Goal: Transaction & Acquisition: Obtain resource

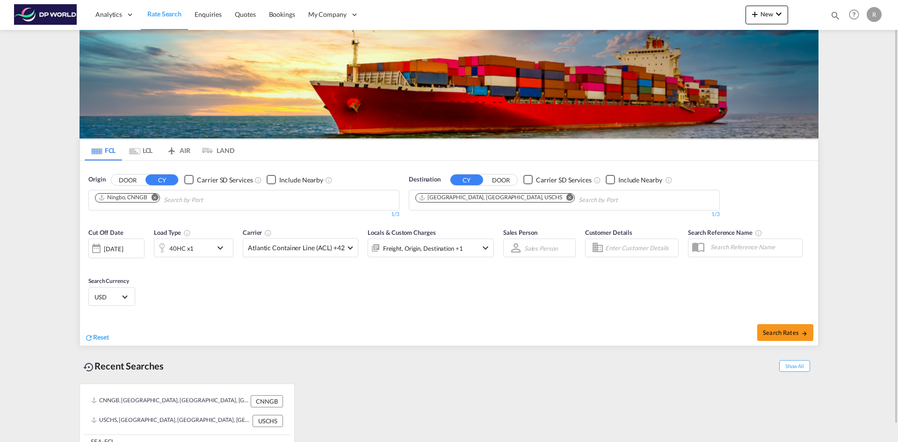
click at [154, 198] on md-icon "Remove" at bounding box center [155, 197] width 7 height 7
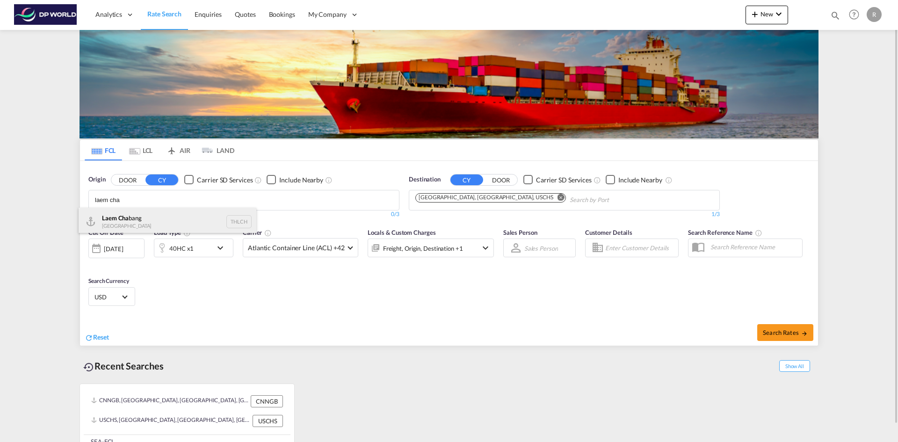
type input "laem cha"
click at [152, 212] on div "Laem Cha bang [GEOGRAPHIC_DATA] THLCH" at bounding box center [168, 222] width 178 height 28
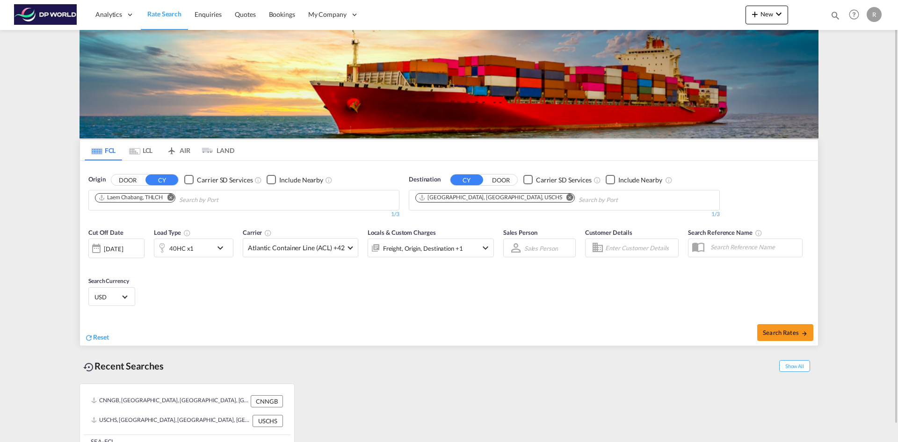
click at [566, 198] on md-icon "Remove" at bounding box center [569, 197] width 7 height 7
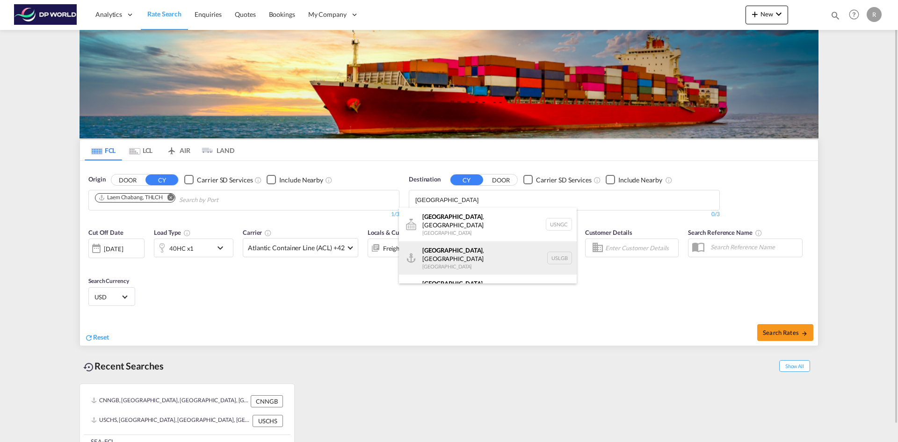
type input "[GEOGRAPHIC_DATA]"
click at [476, 250] on div "[GEOGRAPHIC_DATA] , [GEOGRAPHIC_DATA] [GEOGRAPHIC_DATA] USLGB" at bounding box center [488, 258] width 178 height 34
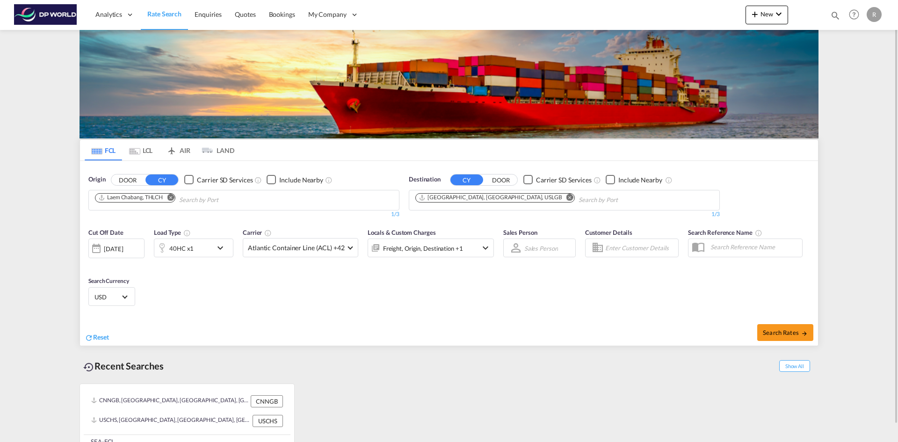
click at [495, 178] on button "DOOR" at bounding box center [500, 179] width 33 height 11
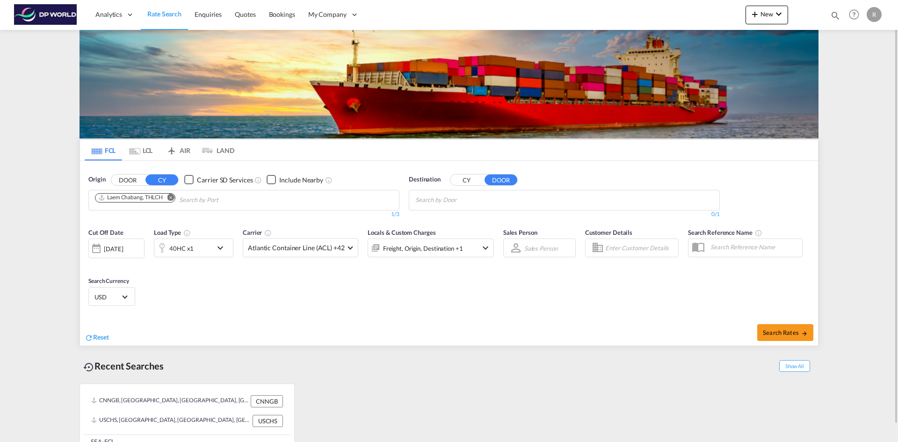
click at [126, 180] on button "DOOR" at bounding box center [127, 179] width 33 height 11
click at [163, 183] on button "CY" at bounding box center [161, 179] width 33 height 11
click at [471, 182] on button "CY" at bounding box center [466, 179] width 33 height 11
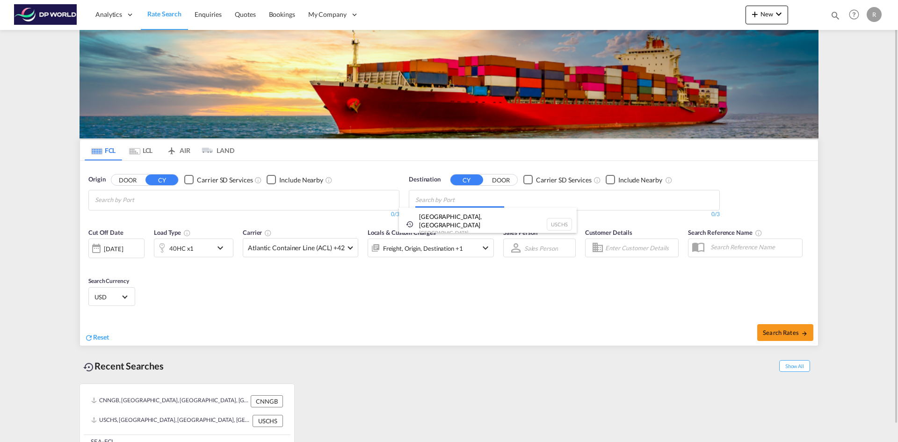
click at [431, 207] on body "Analytics Reports Dashboard Rate Search Enquiries Quotes Bookings" at bounding box center [449, 221] width 898 height 442
type input "[GEOGRAPHIC_DATA]"
click at [463, 222] on div "[GEOGRAPHIC_DATA] , [GEOGRAPHIC_DATA] [GEOGRAPHIC_DATA] USLAX" at bounding box center [488, 225] width 178 height 34
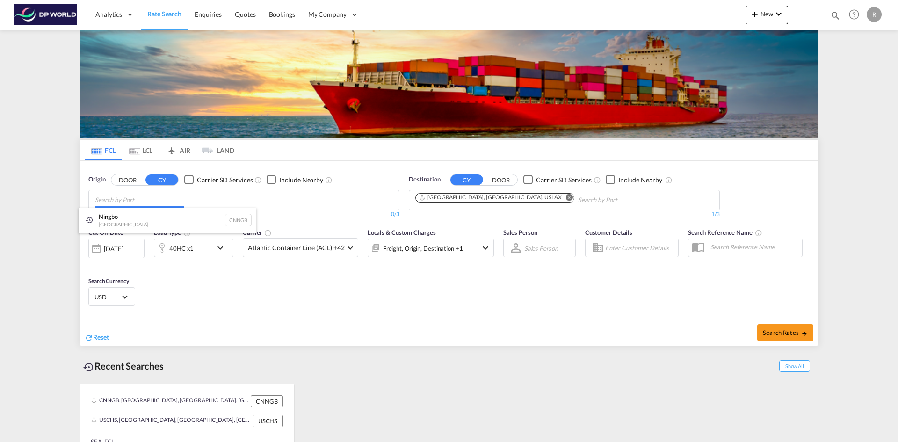
click at [206, 198] on body "Analytics Reports Dashboard Rate Search Enquiries Quotes Bookings" at bounding box center [449, 221] width 898 height 442
type input "Laem Chabang"
click at [137, 224] on div "Laem Chabang Thailand THLCH" at bounding box center [168, 222] width 178 height 28
click at [347, 247] on span at bounding box center [349, 246] width 5 height 5
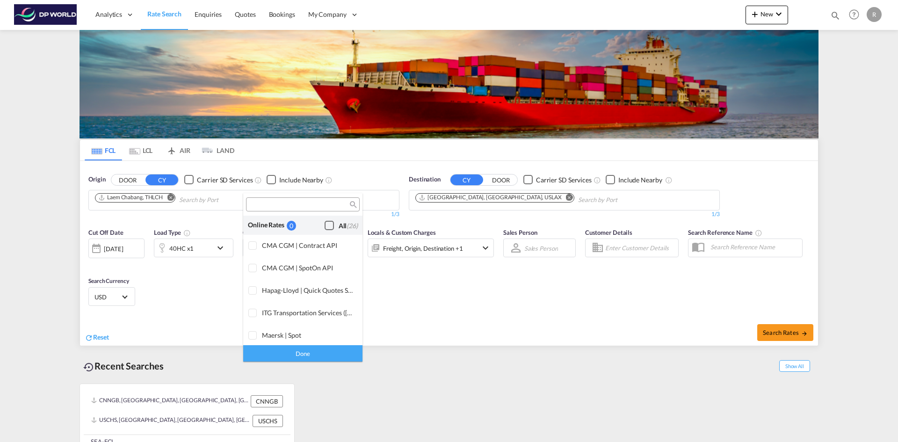
scroll to position [571, 0]
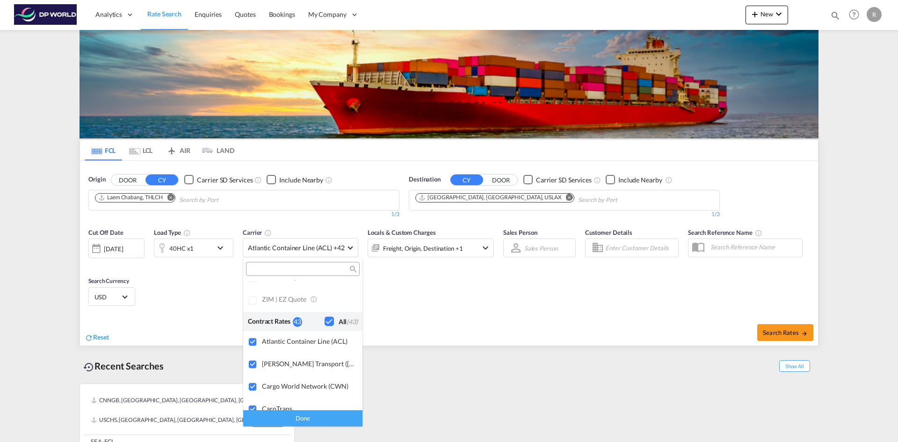
click at [346, 247] on md-backdrop at bounding box center [449, 221] width 898 height 442
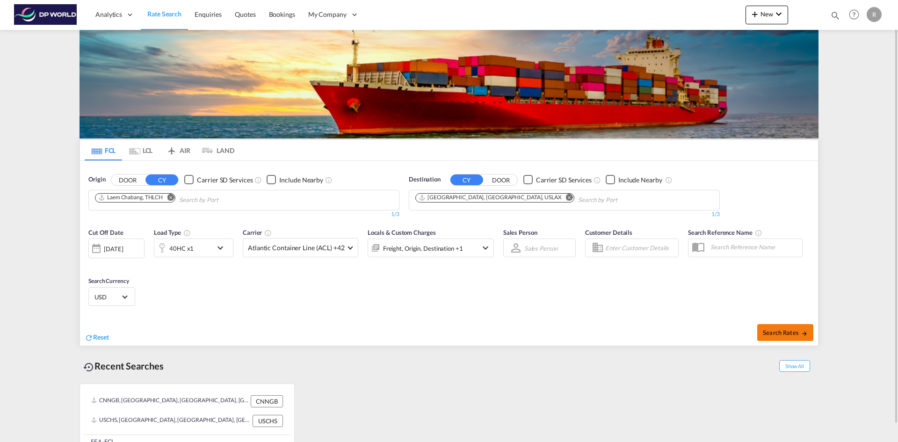
click at [789, 335] on span "Search Rates" at bounding box center [785, 332] width 45 height 7
type input "THLCH to USLAX / [DATE]"
